Goal: Navigation & Orientation: Find specific page/section

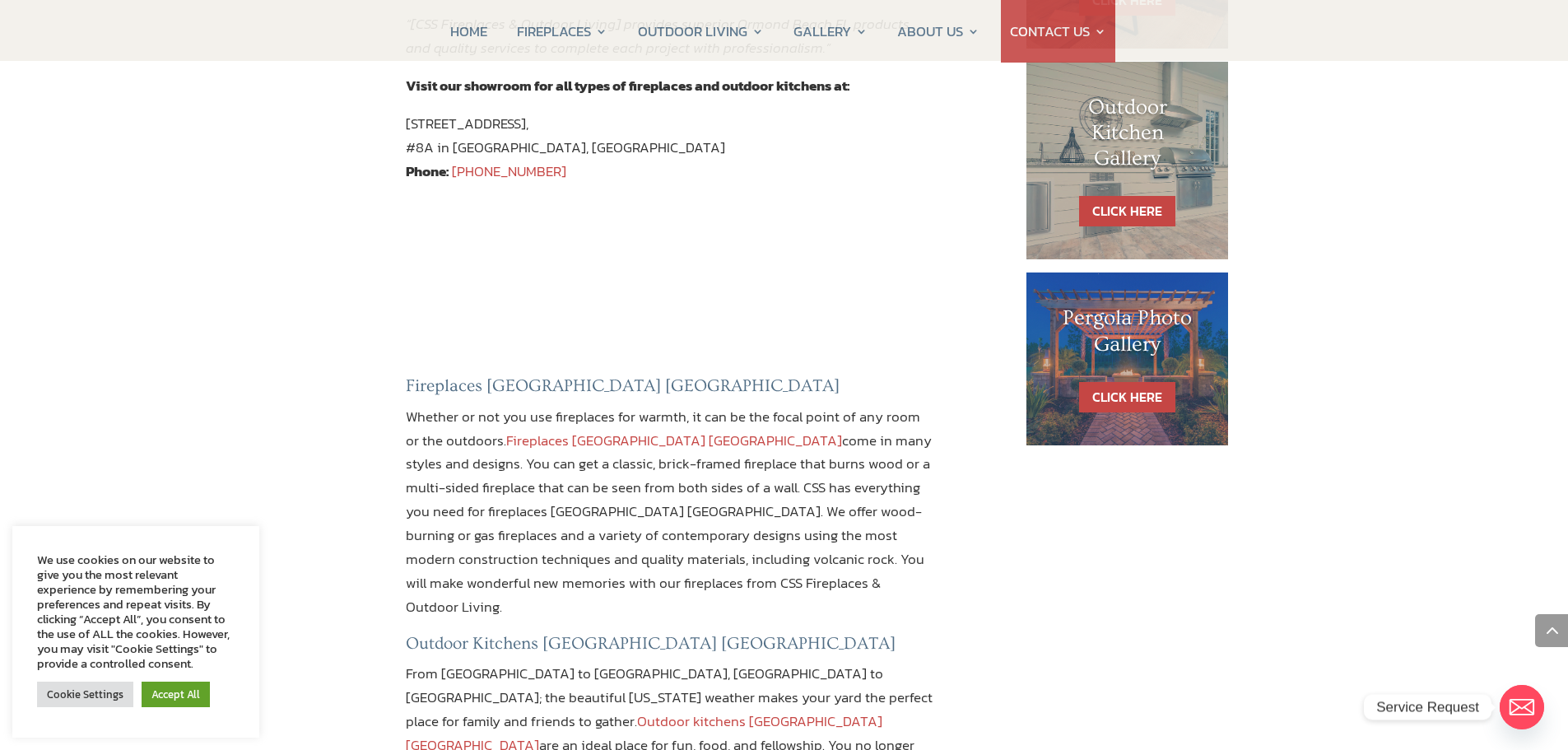
scroll to position [988, 0]
click at [603, 430] on link "Fireplaces [GEOGRAPHIC_DATA] [GEOGRAPHIC_DATA]" at bounding box center [674, 440] width 336 height 21
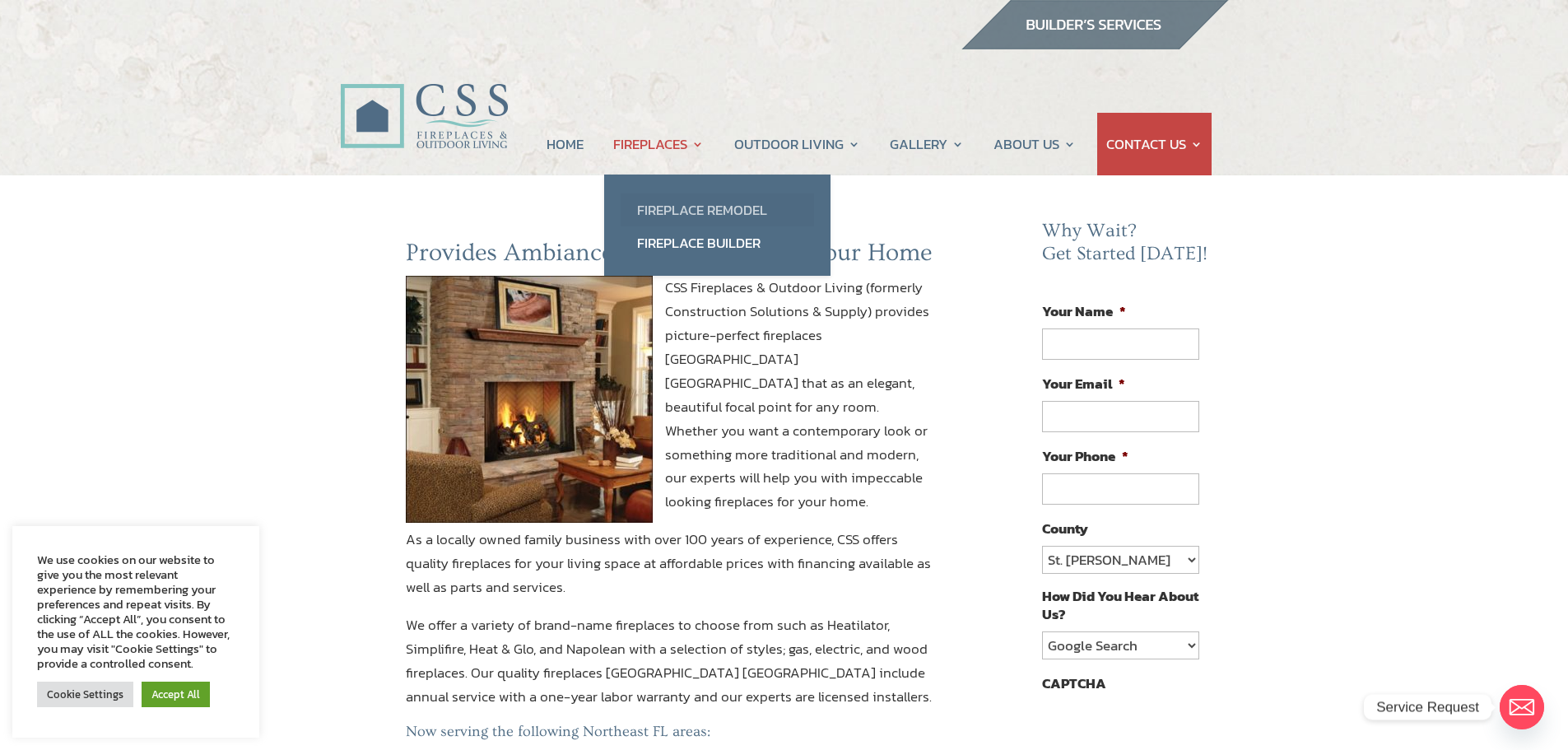
click at [670, 204] on link "Fireplace Remodel" at bounding box center [717, 209] width 193 height 33
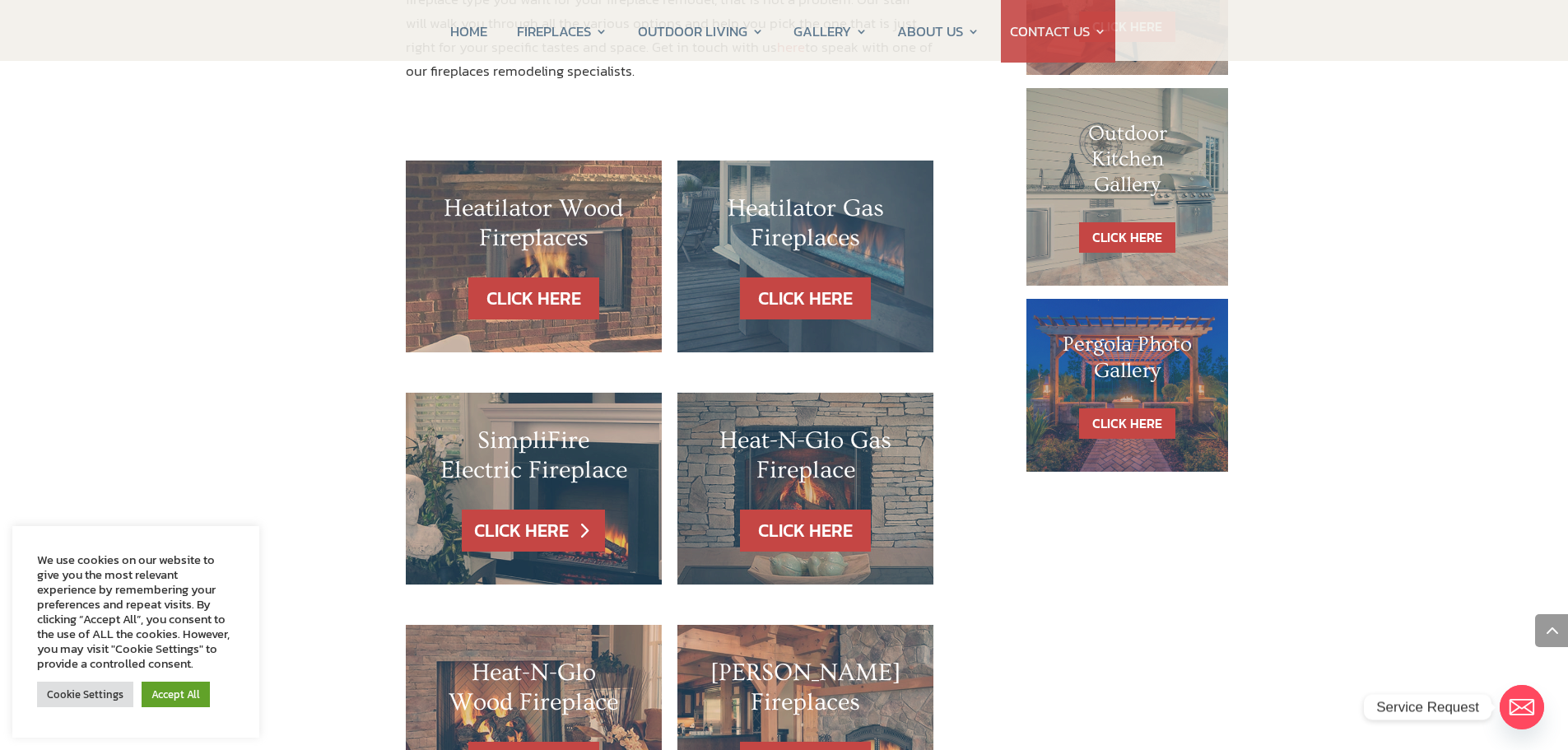
scroll to position [988, 0]
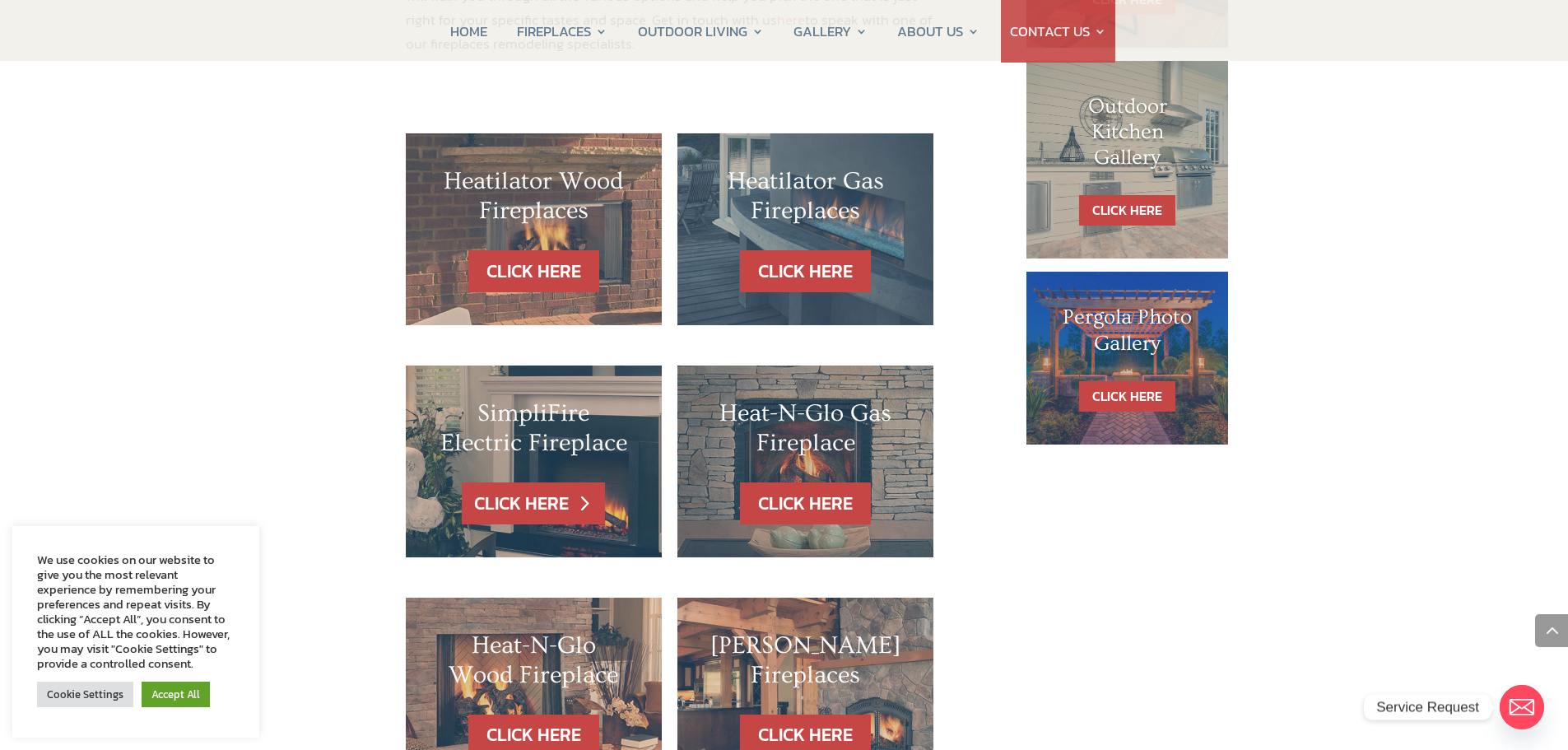
click at [535, 482] on link "CLICK HERE" at bounding box center [533, 503] width 143 height 42
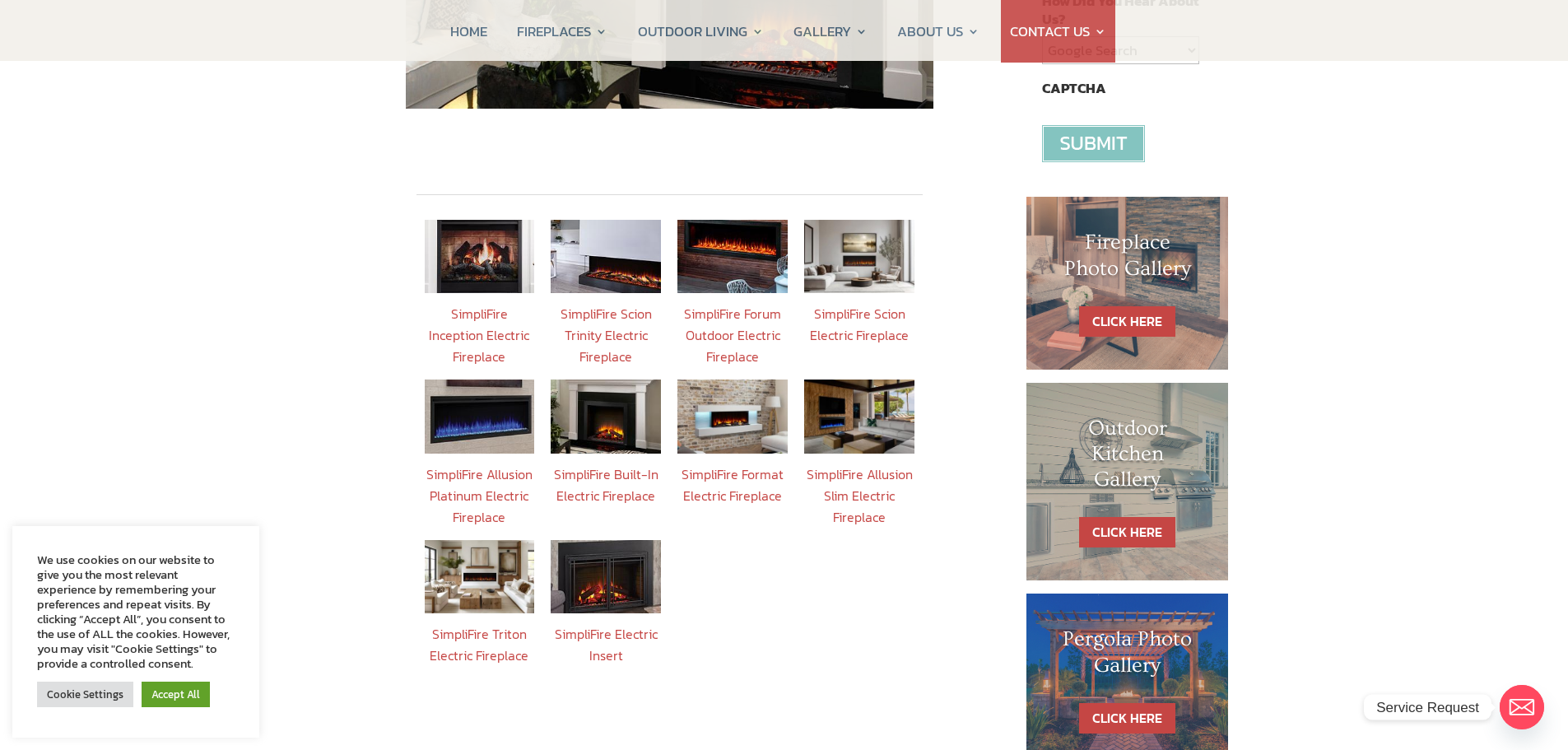
scroll to position [576, 0]
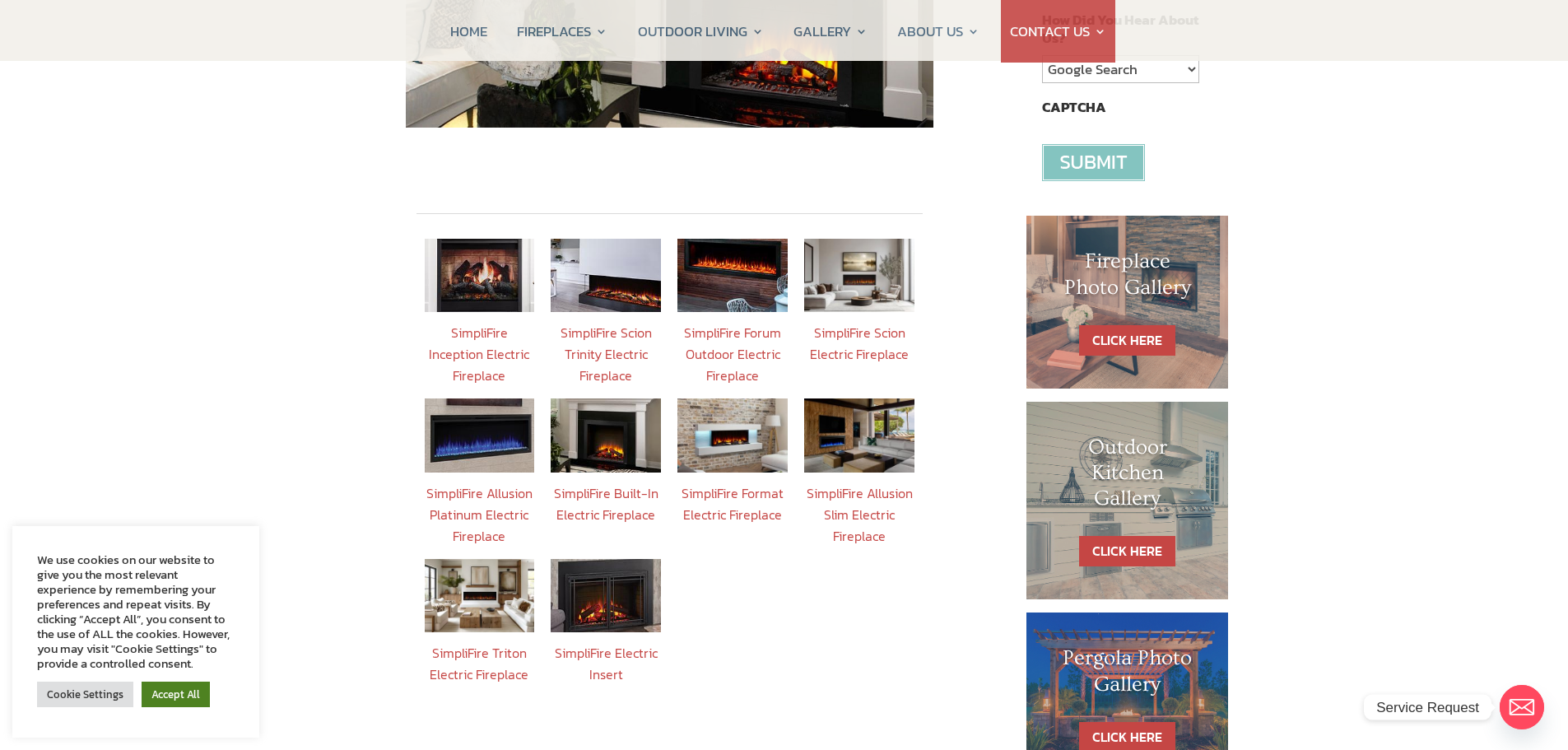
click at [167, 703] on link "Accept All" at bounding box center [175, 695] width 68 height 26
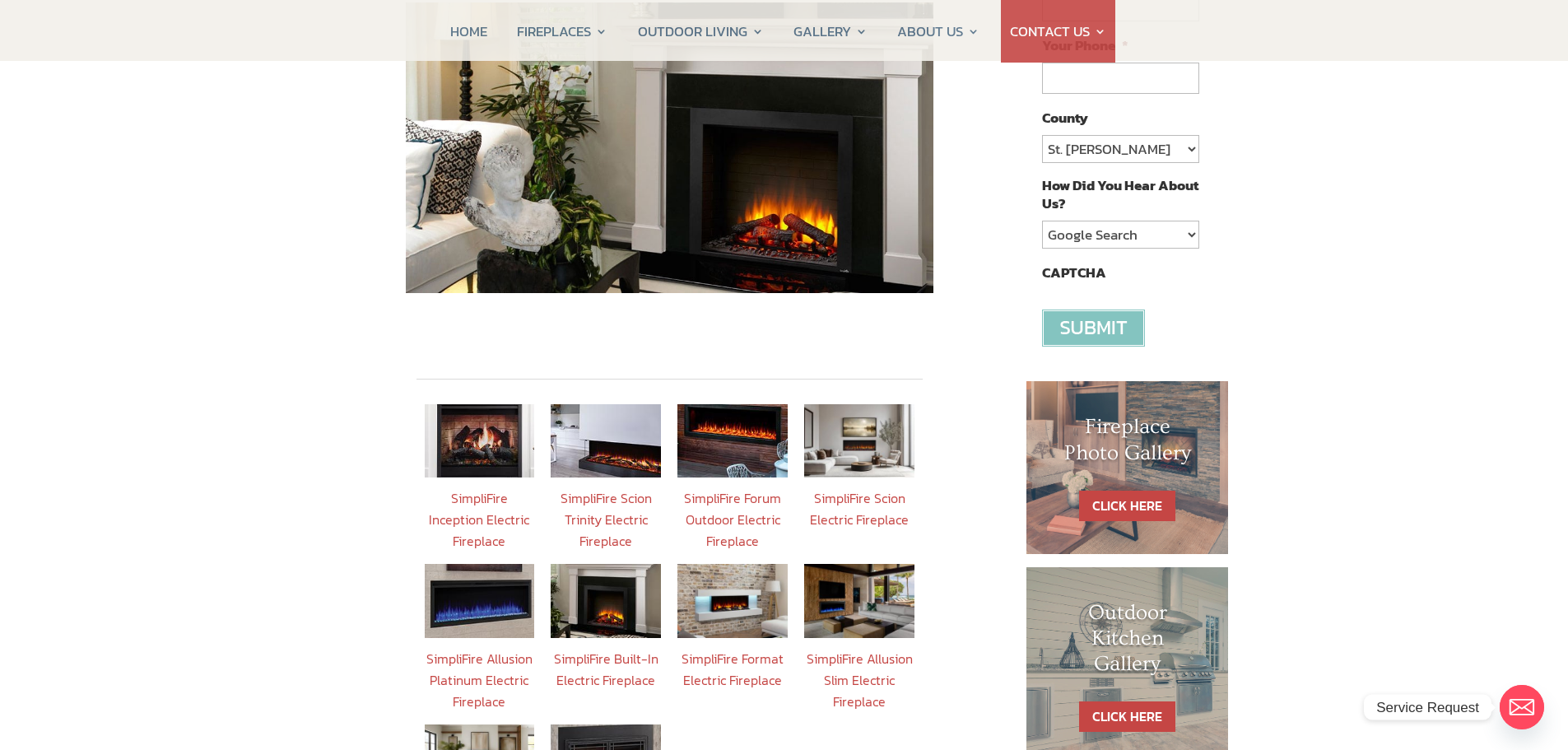
scroll to position [494, 0]
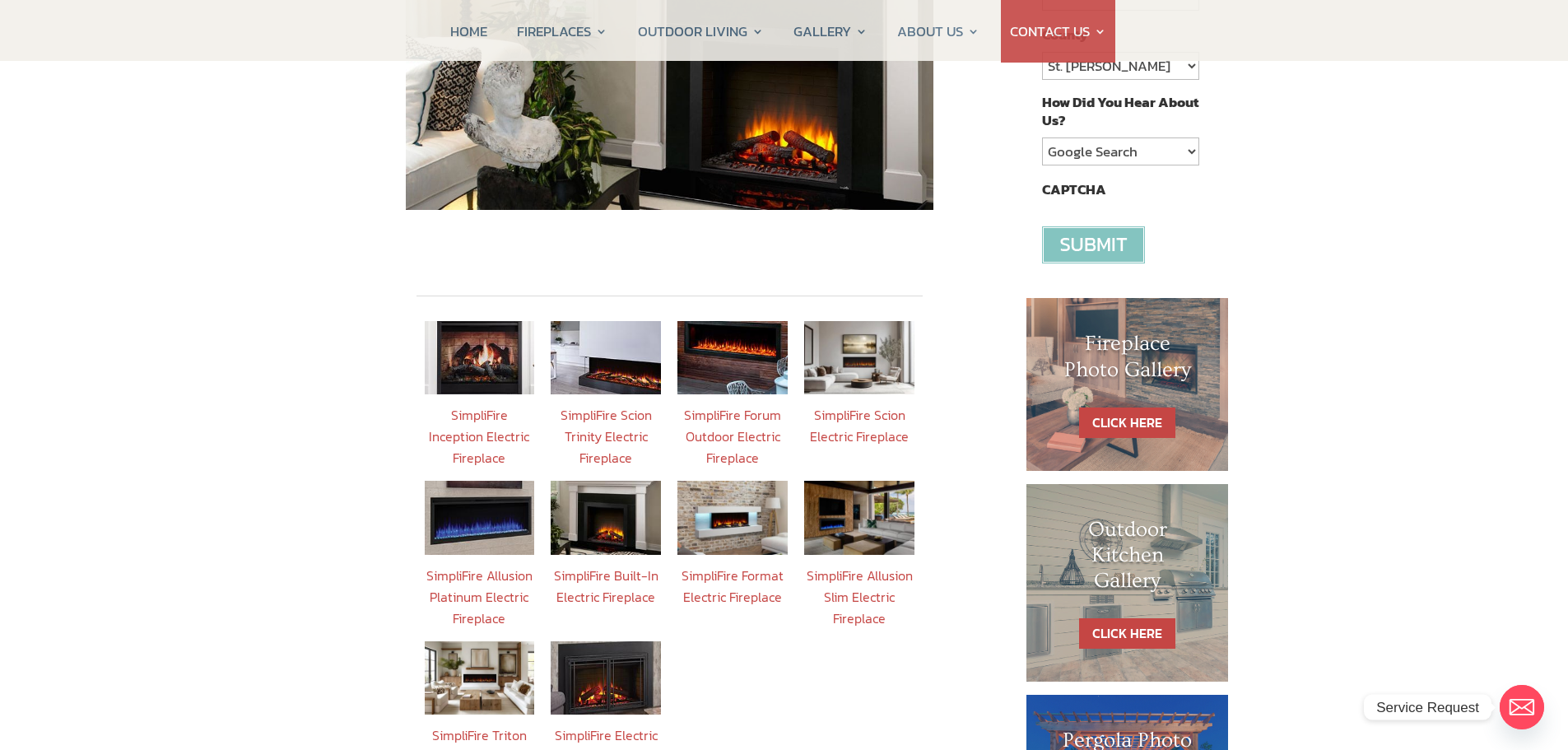
click at [599, 501] on img at bounding box center [606, 518] width 110 height 73
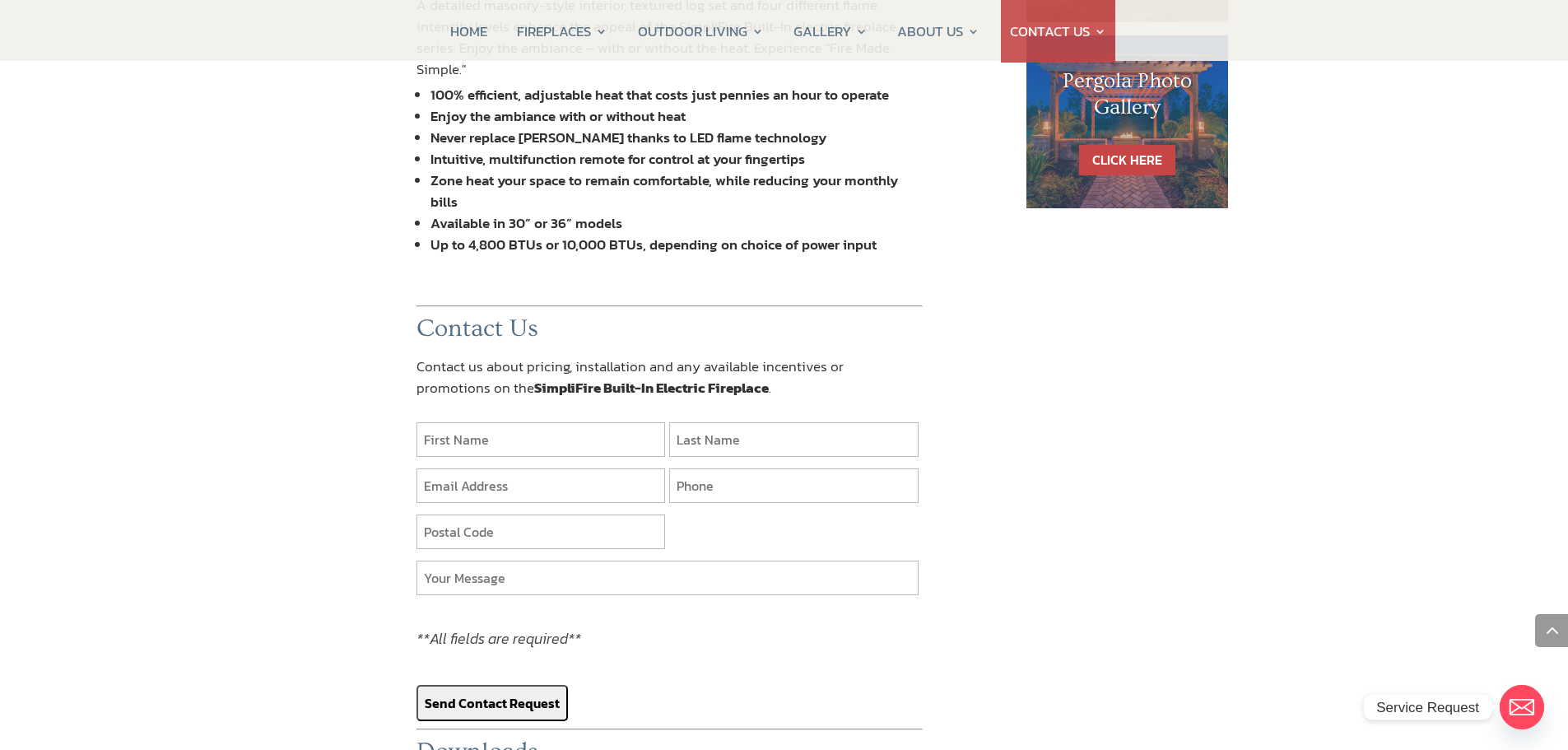
scroll to position [1154, 0]
click at [521, 423] on input "text" at bounding box center [541, 440] width 250 height 35
click at [265, 370] on div "BACK TO FIREPLACES SimpliFire Electric Fireplaces Call Us Today at 904-389-2700…" at bounding box center [784, 380] width 1568 height 2718
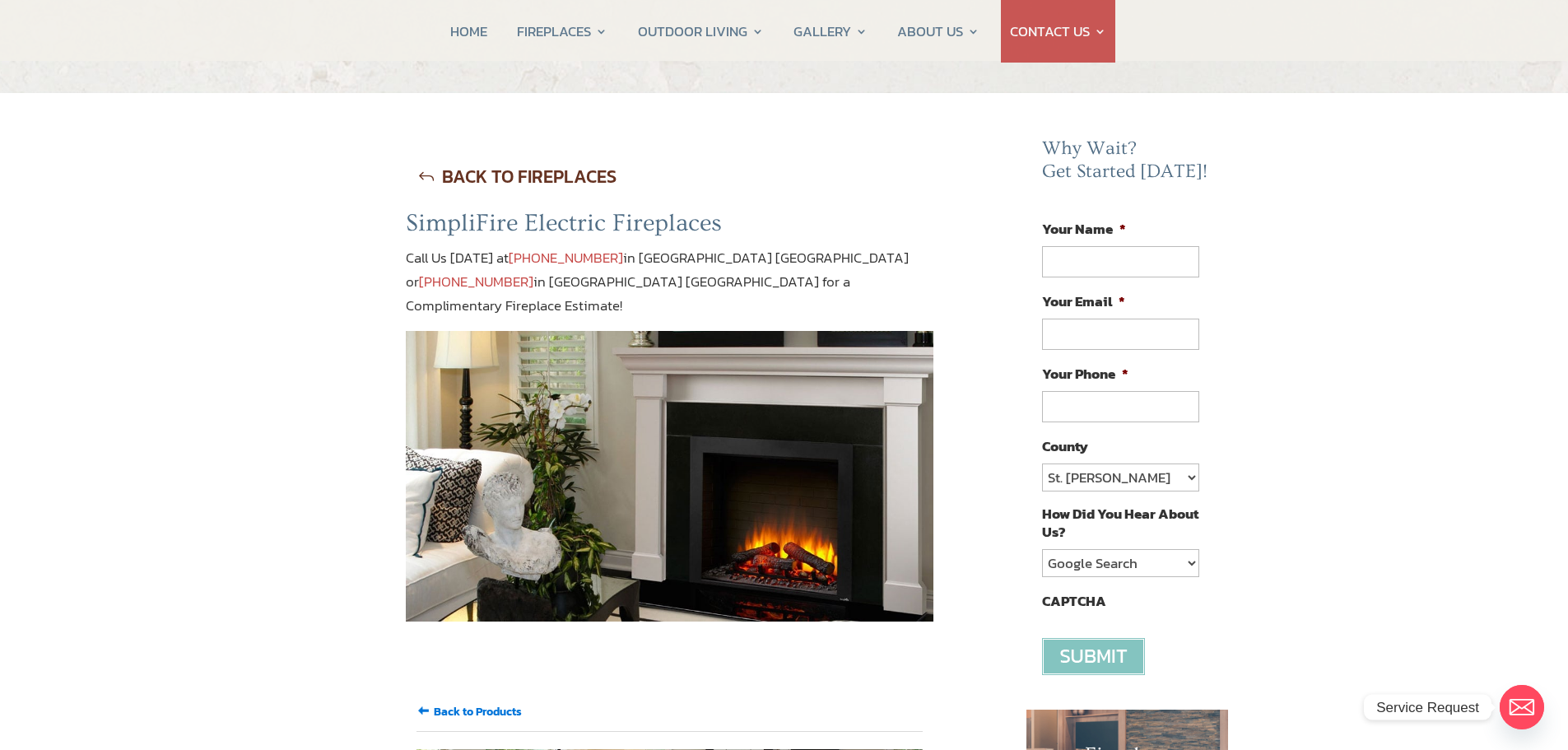
scroll to position [0, 0]
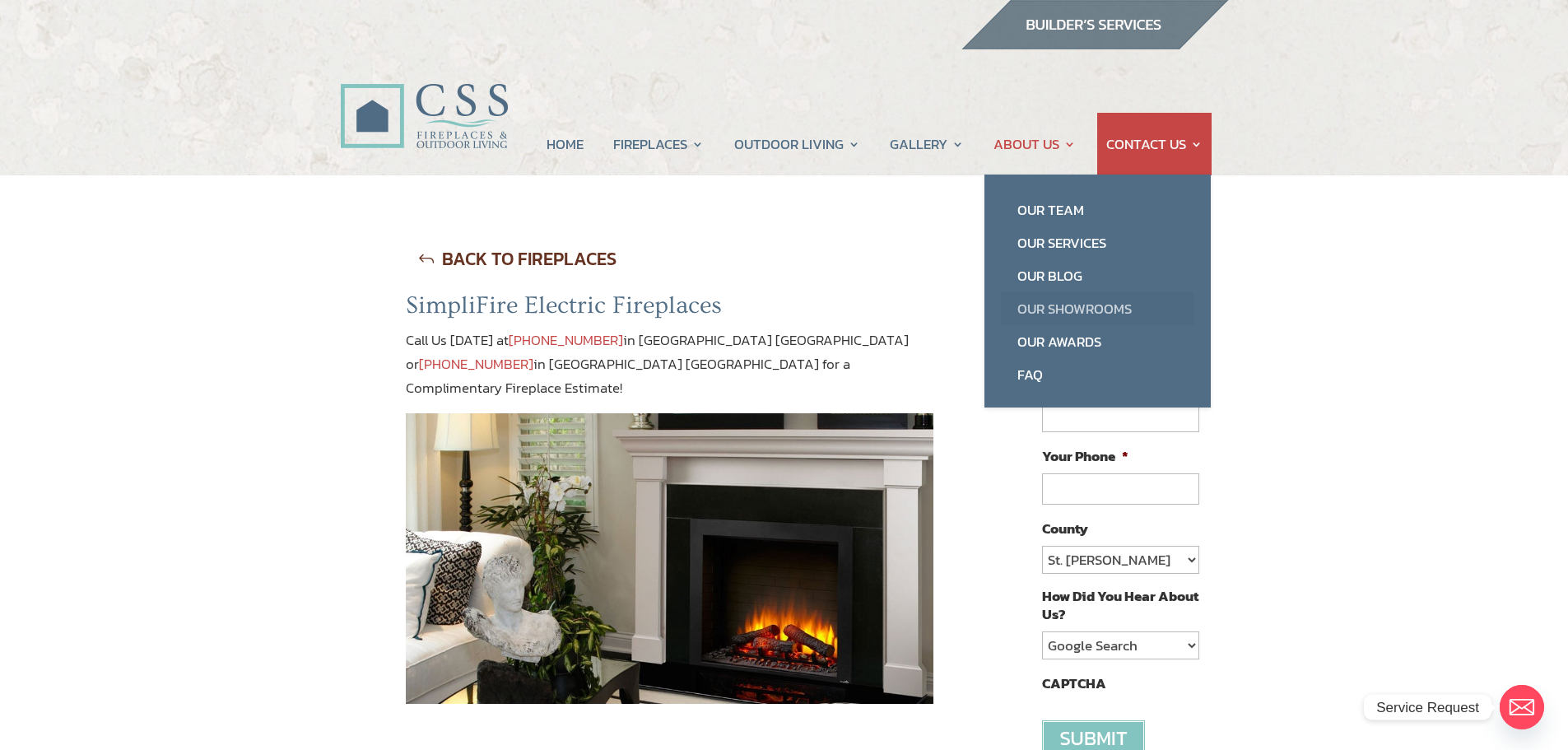
click at [1038, 303] on link "Our Showrooms" at bounding box center [1098, 309] width 193 height 33
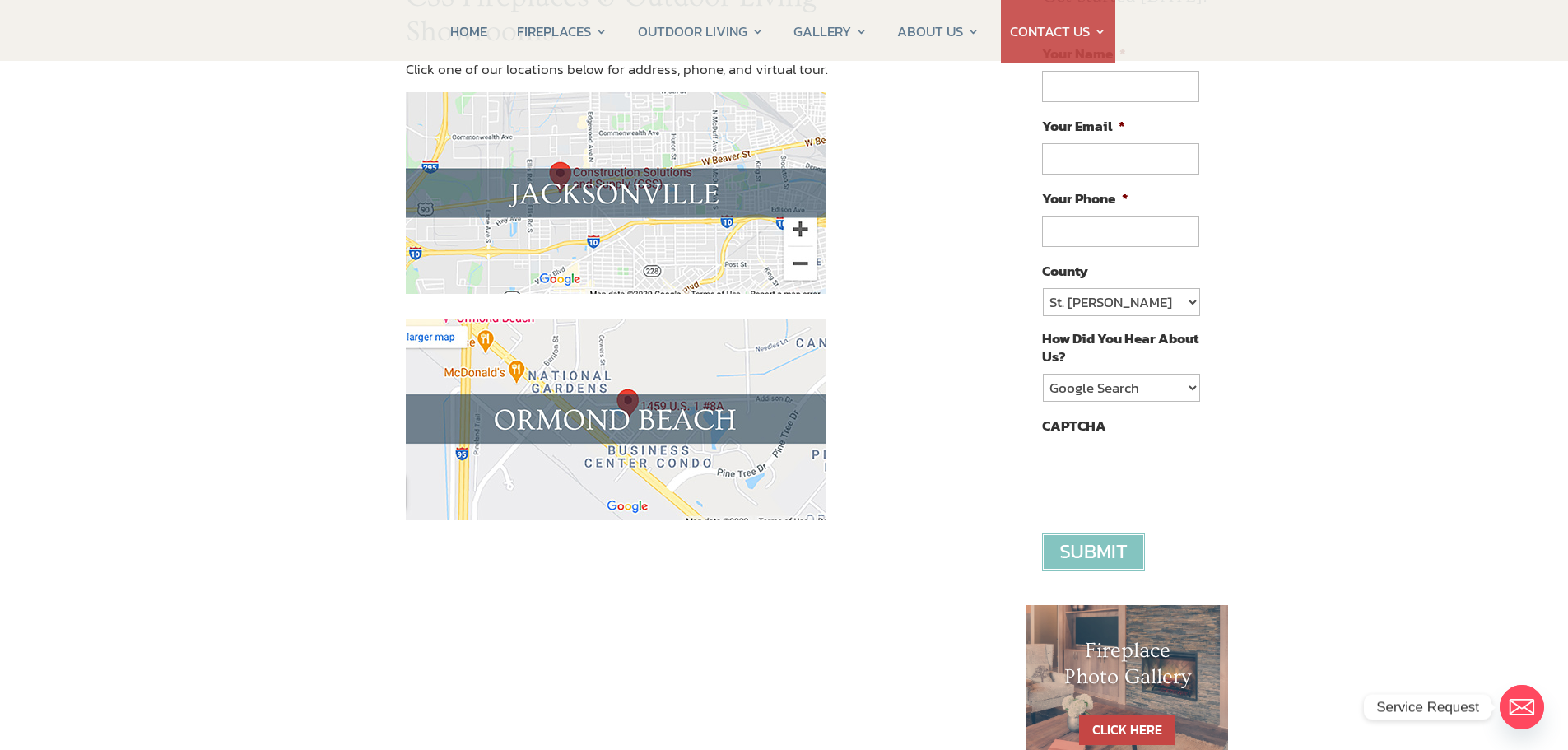
scroll to position [329, 0]
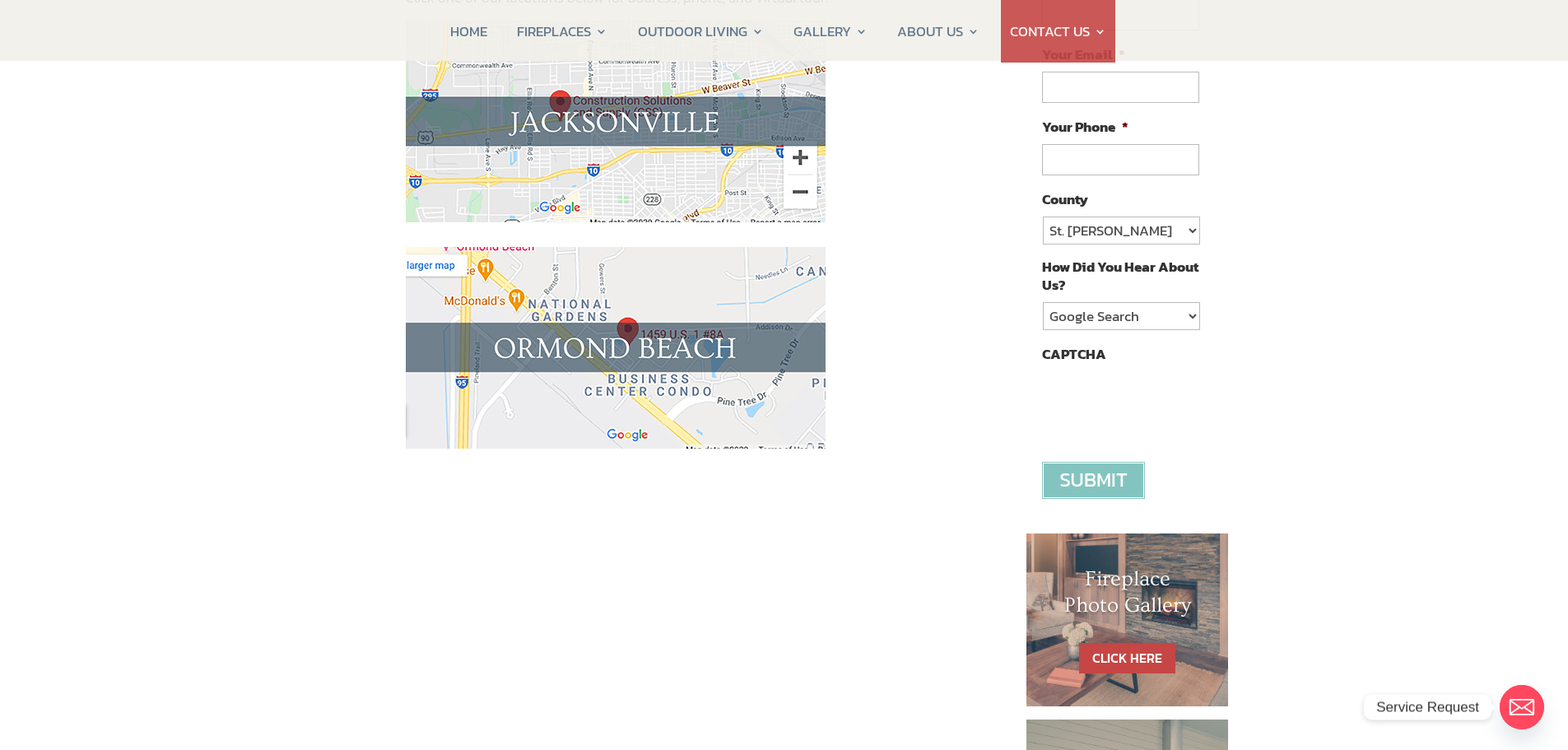
click at [589, 337] on img at bounding box center [615, 348] width 420 height 202
